Goal: Task Accomplishment & Management: Manage account settings

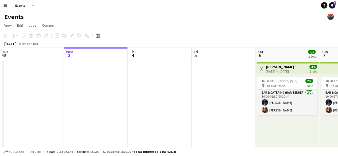
scroll to position [0, 258]
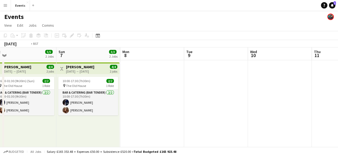
drag, startPoint x: 0, startPoint y: 0, endPoint x: 27, endPoint y: 75, distance: 79.9
click at [27, 75] on app-calendar-viewport "Thu 4 Fri 5 Sat 6 5/5 2 Jobs Sun 7 3/3 2 Jobs Mon 8 Tue 9 Wed 10 Thu 11 Fri 12 …" at bounding box center [169, 155] width 338 height 215
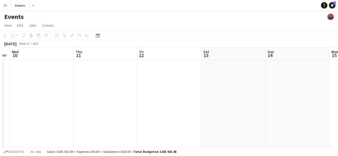
drag, startPoint x: 240, startPoint y: 84, endPoint x: 0, endPoint y: 62, distance: 241.2
click at [0, 62] on app-calendar-viewport "Sat 6 5/5 2 Jobs Sun 7 3/3 2 Jobs Mon 8 Tue 9 Wed 10 Thu 11 Fri 12 Sat 13 Sun 1…" at bounding box center [169, 155] width 338 height 215
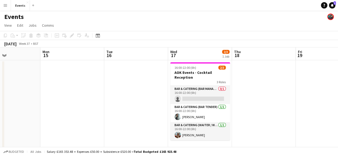
scroll to position [0, 151]
drag, startPoint x: 254, startPoint y: 78, endPoint x: 93, endPoint y: 77, distance: 160.7
click at [93, 77] on app-calendar-viewport "Fri 12 Sat 13 Sun 14 Mon 15 Tue 16 Wed 17 2/3 1 Job Thu 18 Fri 19 Sat 20 Sun 21…" at bounding box center [169, 155] width 338 height 215
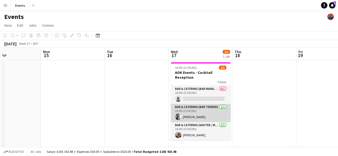
click at [191, 110] on app-card-role "Bar & Catering (Bar Tender) [DATE] 16:00-22:00 (6h) [PERSON_NAME]" at bounding box center [201, 113] width 60 height 18
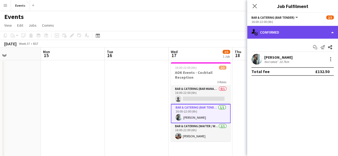
click at [328, 30] on div "single-neutral-actions-check-2 Confirmed" at bounding box center [292, 32] width 91 height 13
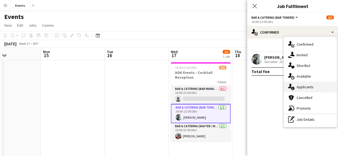
click at [305, 85] on span "Applicants" at bounding box center [305, 87] width 17 height 5
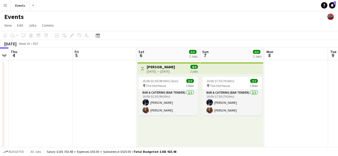
drag, startPoint x: 196, startPoint y: 101, endPoint x: 21, endPoint y: 79, distance: 177.0
click at [67, 90] on app-calendar-viewport "Sun 31 1/1 1 Job Mon 1 Tue 2 Wed 3 Thu 4 Fri 5 Sat 6 5/5 2 Jobs Sun 7 3/3 2 Job…" at bounding box center [169, 155] width 338 height 215
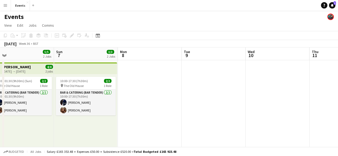
drag, startPoint x: 276, startPoint y: 88, endPoint x: 26, endPoint y: 56, distance: 251.8
click at [26, 56] on app-calendar-viewport "Wed 3 Thu 4 Fri 5 Sat 6 5/5 2 Jobs Sun 7 3/3 2 Jobs Mon 8 Tue 9 Wed 10 Thu 11 F…" at bounding box center [169, 155] width 338 height 215
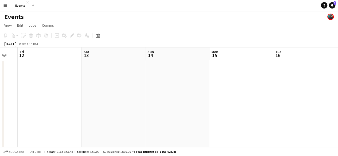
drag, startPoint x: 244, startPoint y: 100, endPoint x: 0, endPoint y: 74, distance: 245.6
click at [0, 74] on app-calendar-viewport "Tue 9 Wed 10 Thu 11 Fri 12 Sat 13 Sun 14 Mon 15 Tue 16 Wed 17 2/3 1 Job Thu 18 …" at bounding box center [169, 155] width 338 height 215
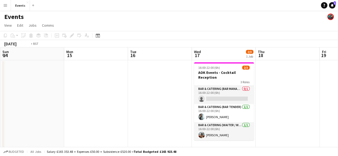
scroll to position [0, 134]
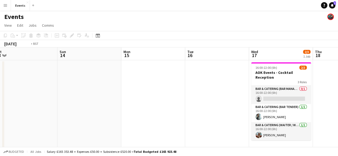
drag, startPoint x: 81, startPoint y: 79, endPoint x: 5, endPoint y: 77, distance: 76.0
click at [5, 77] on app-calendar-viewport "Thu 11 Fri 12 Sat 13 Sun 14 Mon 15 Tue 16 Wed 17 2/3 1 Job Thu 18 Fri 19 Sat 20…" at bounding box center [169, 155] width 338 height 215
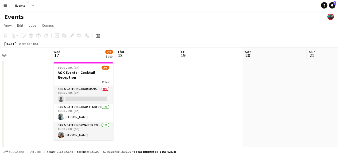
drag, startPoint x: 243, startPoint y: 107, endPoint x: 43, endPoint y: 79, distance: 201.9
click at [43, 79] on app-calendar-viewport "Sat 13 Sun 14 Mon 15 Tue 16 Wed 17 2/3 1 Job Thu 18 Fri 19 Sat 20 Sun 21 Mon 22…" at bounding box center [169, 155] width 338 height 215
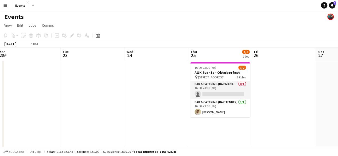
scroll to position [0, 196]
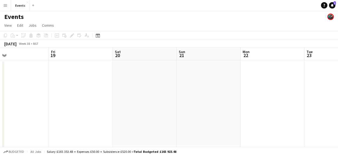
drag, startPoint x: 275, startPoint y: 83, endPoint x: 274, endPoint y: 134, distance: 51.1
click at [274, 134] on app-calendar-viewport "Tue 16 Wed 17 2/3 1 Job Thu 18 Fri 19 Sat 20 Sun 21 Mon 22 Tue 23 Wed 24 Thu 25…" at bounding box center [169, 155] width 338 height 215
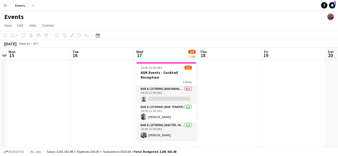
scroll to position [0, 166]
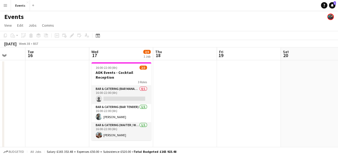
drag, startPoint x: 106, startPoint y: 108, endPoint x: 274, endPoint y: 133, distance: 170.2
click at [274, 133] on app-calendar-viewport "Sat 13 Sun 14 Mon 15 Tue 16 Wed 17 2/3 1 Job Thu 18 Fri 19 Sat 20 Sun 21 Mon 22…" at bounding box center [169, 155] width 338 height 215
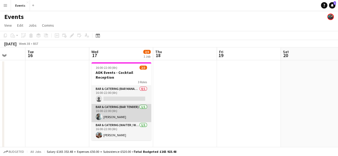
click at [122, 109] on app-card-role "Bar & Catering (Bar Tender) [DATE] 16:00-22:00 (6h) [PERSON_NAME]" at bounding box center [121, 113] width 60 height 18
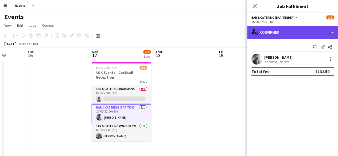
click at [274, 35] on div "single-neutral-actions-check-2 Confirmed" at bounding box center [292, 32] width 91 height 13
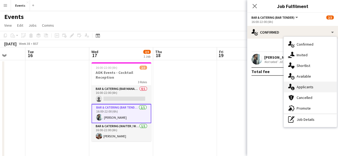
click at [298, 83] on div "single-neutral-actions-information Applicants" at bounding box center [310, 87] width 53 height 11
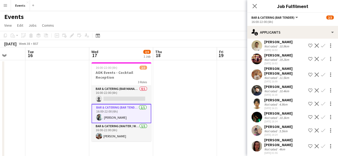
scroll to position [42, 0]
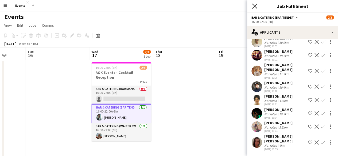
click at [253, 6] on icon "Close pop-in" at bounding box center [254, 5] width 5 height 5
